Goal: Information Seeking & Learning: Learn about a topic

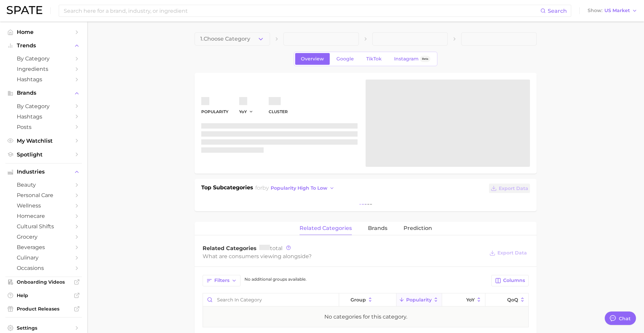
scroll to position [650, 0]
click at [45, 191] on link "personal care" at bounding box center [43, 195] width 76 height 10
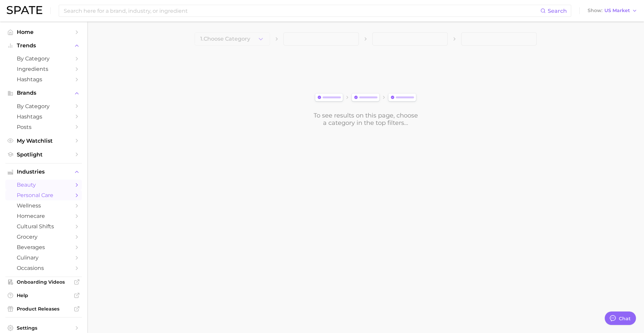
click at [45, 185] on span "beauty" at bounding box center [44, 184] width 54 height 6
click at [233, 47] on div "1. Choose Category To see results on this page, choose a category in the top fi…" at bounding box center [365, 79] width 342 height 94
click at [233, 39] on span "1. Choose Category" at bounding box center [225, 39] width 50 height 6
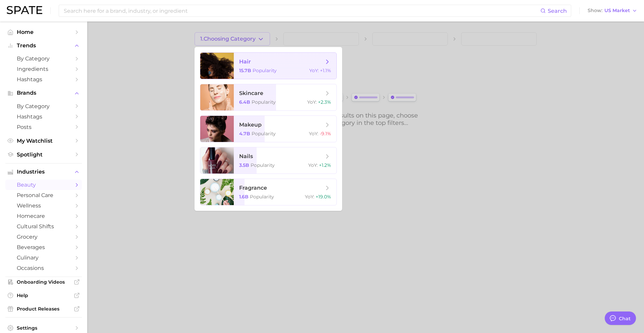
click at [251, 62] on span "hair" at bounding box center [281, 61] width 84 height 7
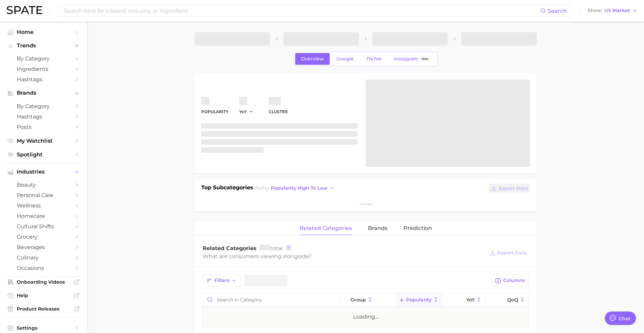
type textarea "x"
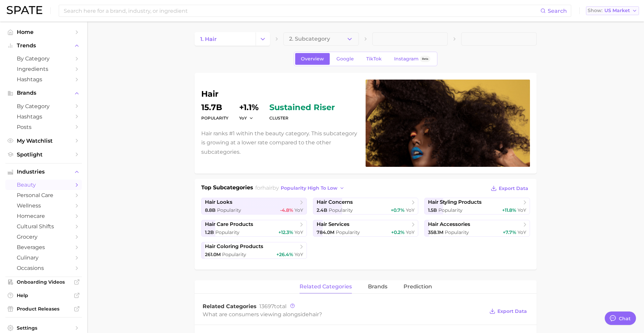
click at [603, 11] on div "Show US Market" at bounding box center [608, 11] width 42 height 4
click at [603, 33] on span "[GEOGRAPHIC_DATA]" at bounding box center [609, 34] width 52 height 6
